Goal: Find specific page/section: Find specific page/section

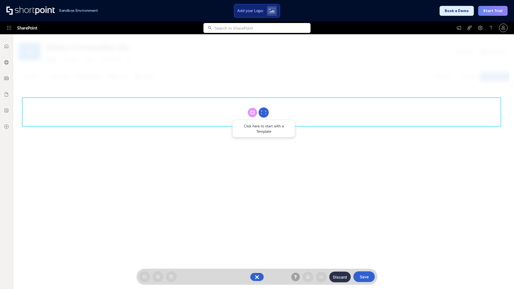
click at [264, 112] on circle at bounding box center [264, 113] width 10 height 10
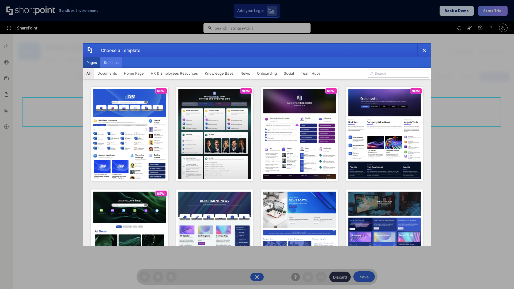
click at [111, 63] on button "Sections" at bounding box center [111, 62] width 22 height 11
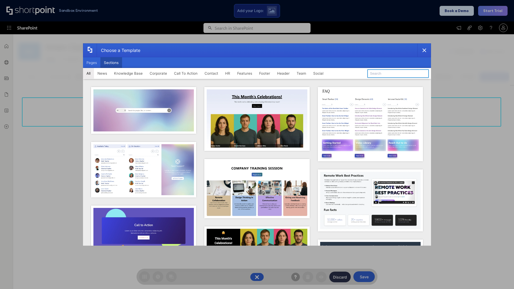
type input "Knowledge Base 3"
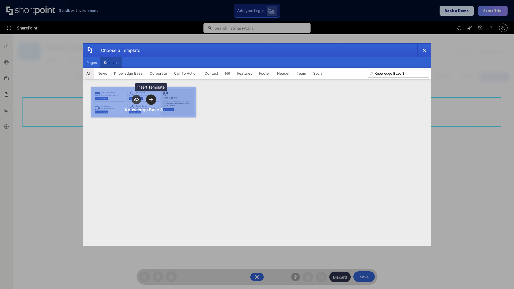
click at [151, 100] on icon "template selector" at bounding box center [151, 100] width 4 height 4
